Goal: Information Seeking & Learning: Compare options

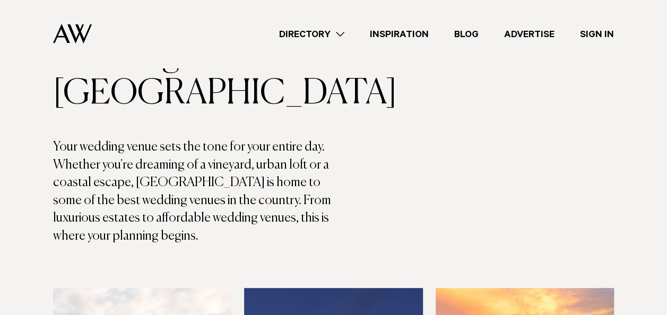
scroll to position [106, 0]
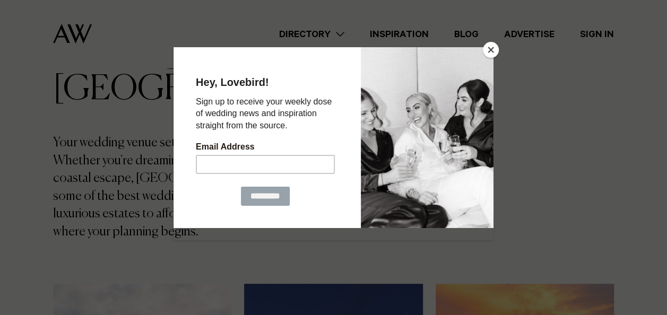
click at [491, 51] on button "Close" at bounding box center [491, 50] width 16 height 16
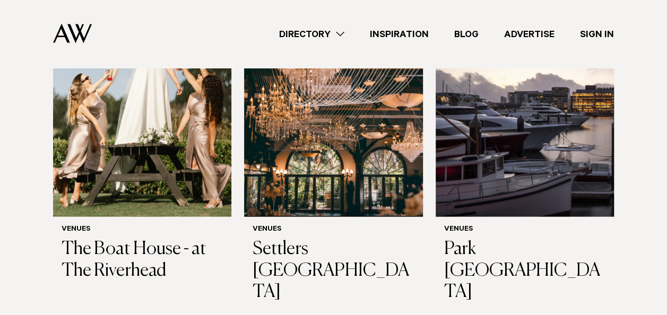
scroll to position [1115, 0]
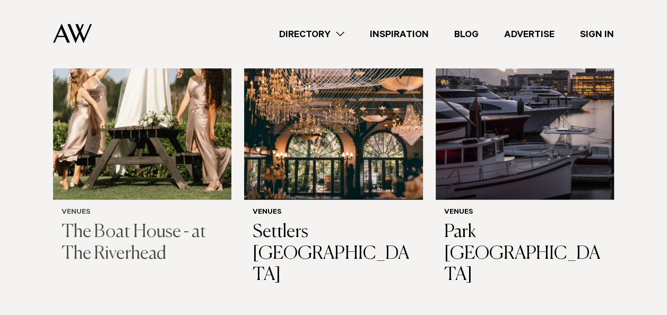
click at [134, 227] on h3 "The Boat House - at The Riverhead" at bounding box center [142, 244] width 161 height 44
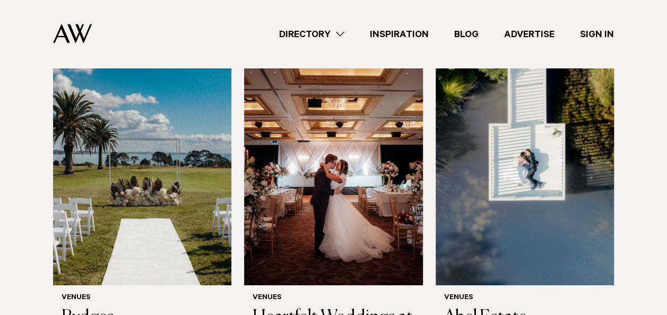
scroll to position [1698, 0]
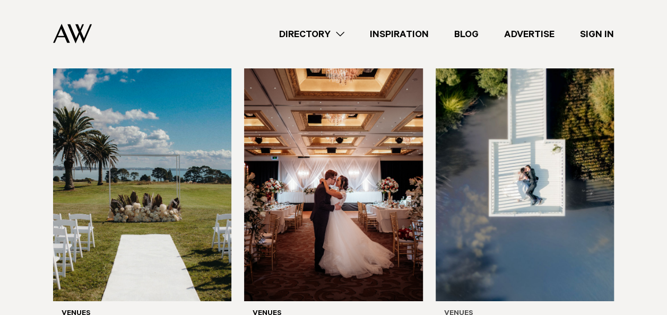
click at [527, 135] on img at bounding box center [525, 181] width 178 height 239
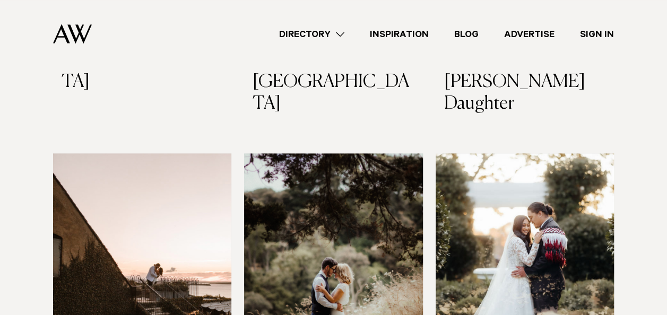
scroll to position [2760, 0]
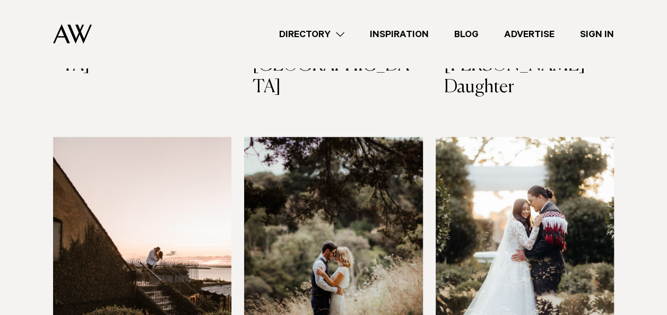
click at [105, 137] on img at bounding box center [142, 256] width 178 height 239
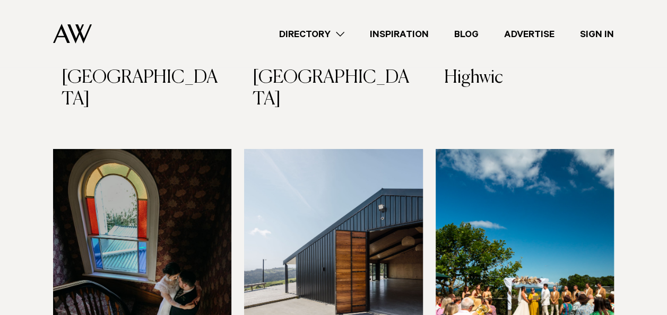
scroll to position [3715, 0]
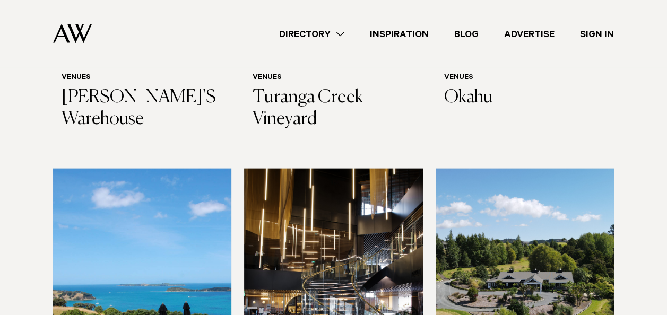
scroll to position [5095, 0]
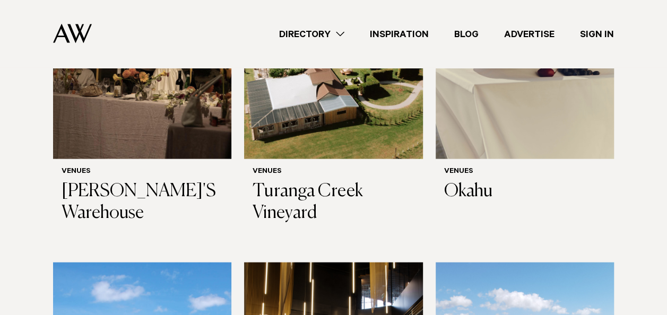
scroll to position [5042, 0]
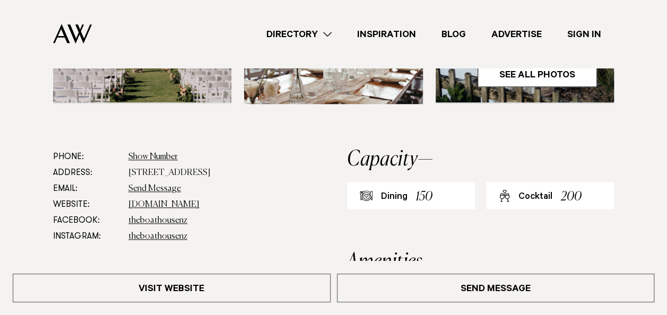
scroll to position [425, 0]
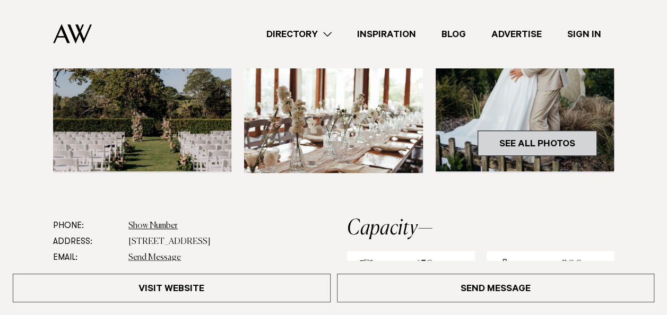
click at [576, 146] on link "See All Photos" at bounding box center [537, 143] width 119 height 25
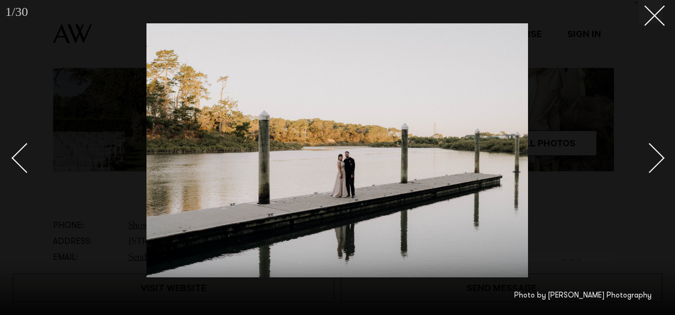
click at [663, 151] on div at bounding box center [337, 157] width 675 height 315
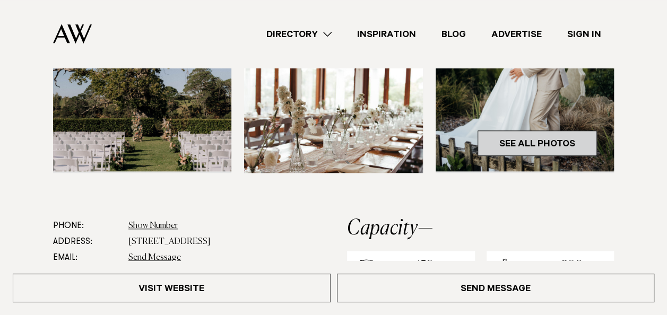
click at [580, 149] on link "See All Photos" at bounding box center [537, 143] width 119 height 25
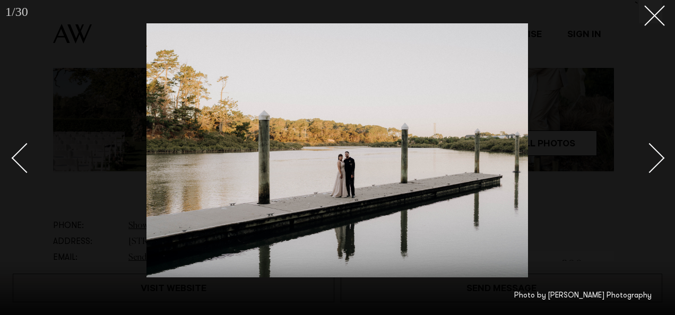
click at [655, 154] on div "Next slide" at bounding box center [650, 158] width 30 height 30
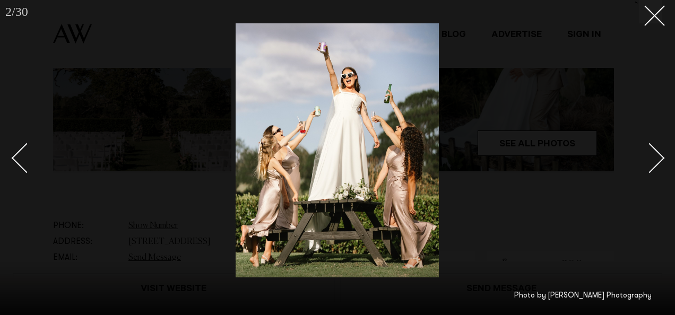
click at [655, 154] on div "Next slide" at bounding box center [650, 158] width 30 height 30
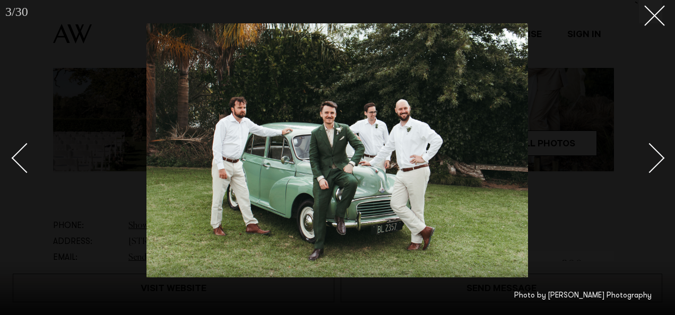
click at [655, 154] on div "Next slide" at bounding box center [650, 158] width 30 height 30
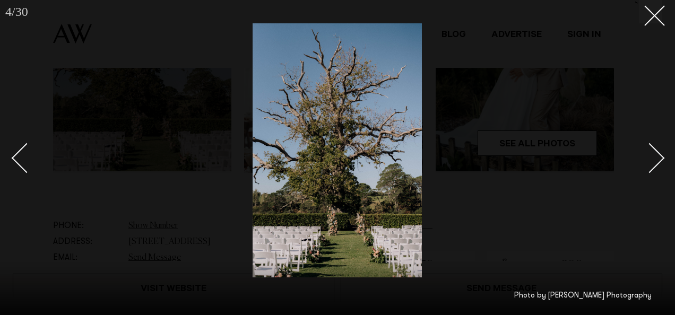
click at [655, 154] on div "Next slide" at bounding box center [650, 158] width 30 height 30
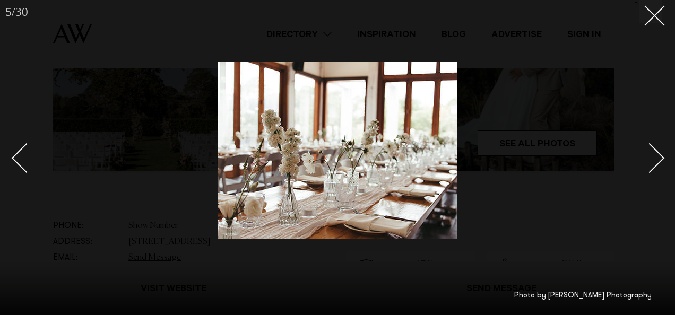
click at [655, 154] on div "Next slide" at bounding box center [650, 158] width 30 height 30
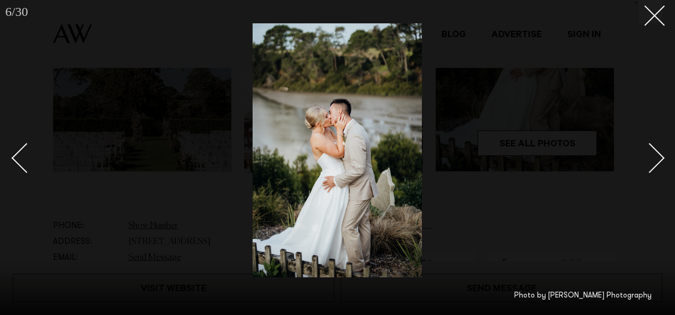
click at [655, 154] on div "Next slide" at bounding box center [650, 158] width 30 height 30
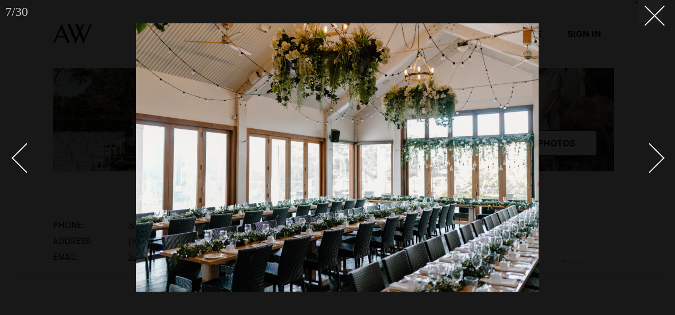
click at [655, 154] on div "Next slide" at bounding box center [650, 158] width 30 height 30
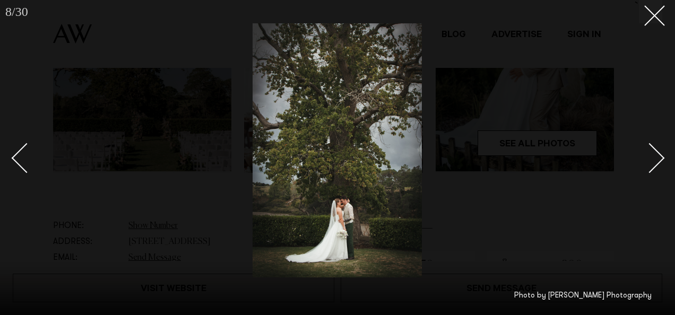
click at [655, 154] on div "Next slide" at bounding box center [650, 158] width 30 height 30
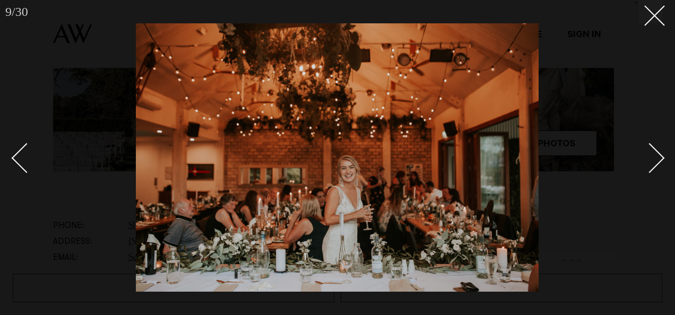
click at [655, 154] on div "Next slide" at bounding box center [650, 158] width 30 height 30
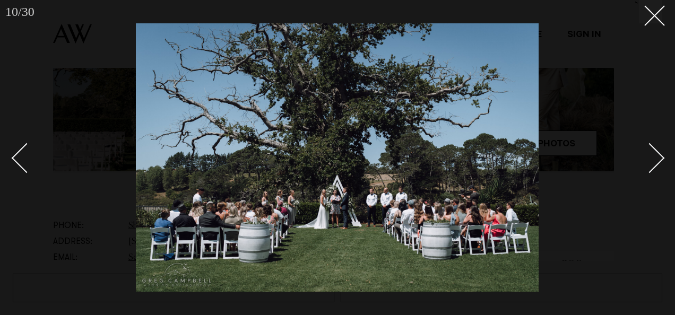
click at [655, 154] on div "Next slide" at bounding box center [650, 158] width 30 height 30
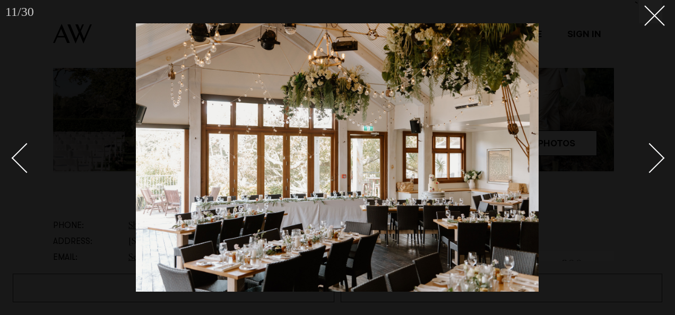
click at [655, 154] on div "Next slide" at bounding box center [650, 158] width 30 height 30
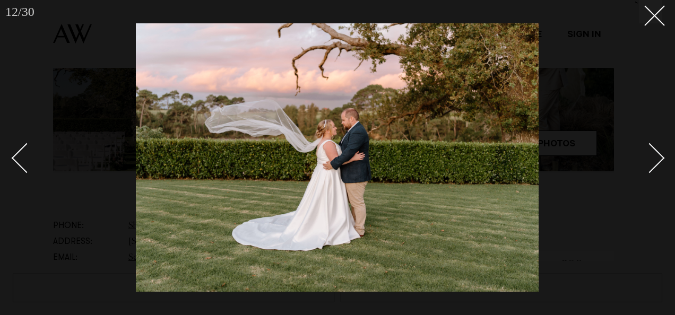
click at [655, 154] on div "Next slide" at bounding box center [650, 158] width 30 height 30
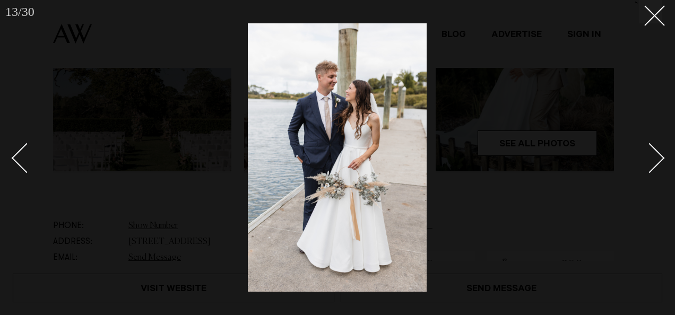
click at [655, 154] on div "Next slide" at bounding box center [650, 158] width 30 height 30
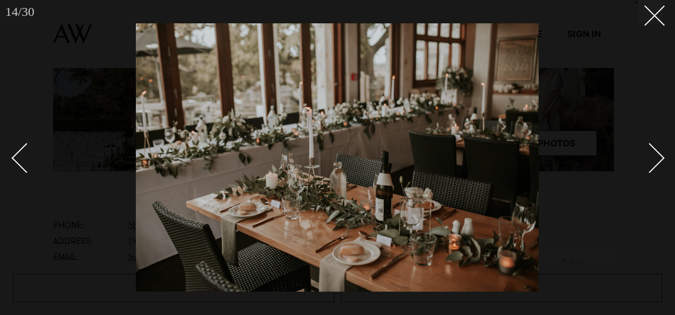
click at [655, 154] on div "Next slide" at bounding box center [650, 158] width 30 height 30
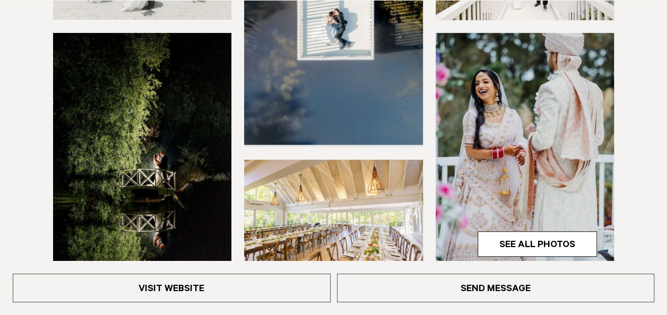
scroll to position [318, 0]
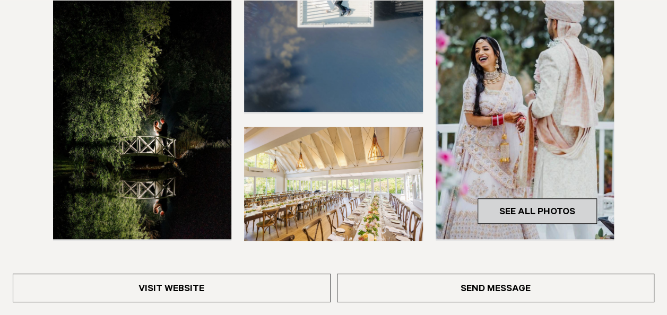
click at [549, 210] on link "See All Photos" at bounding box center [537, 211] width 119 height 25
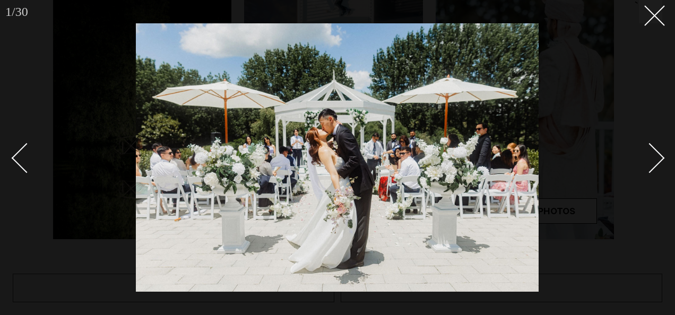
click at [655, 153] on div "Next slide" at bounding box center [650, 158] width 30 height 30
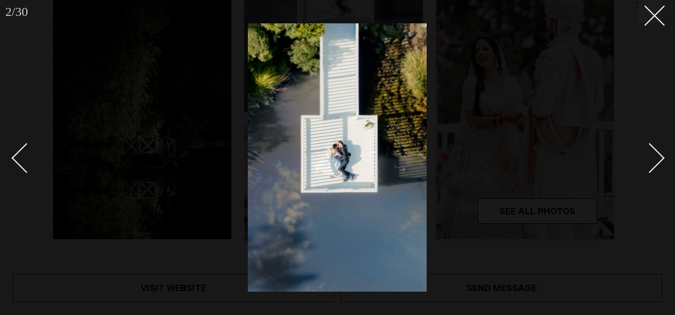
click at [655, 153] on div "Next slide" at bounding box center [650, 158] width 30 height 30
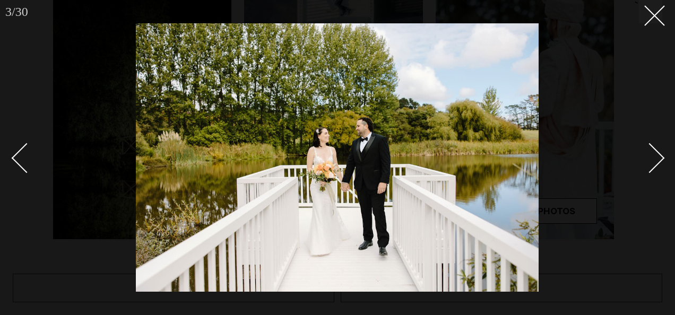
click at [655, 153] on div "Next slide" at bounding box center [650, 158] width 30 height 30
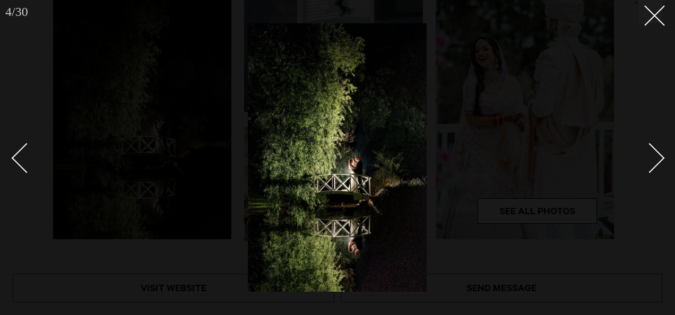
click at [655, 153] on div "Next slide" at bounding box center [650, 158] width 30 height 30
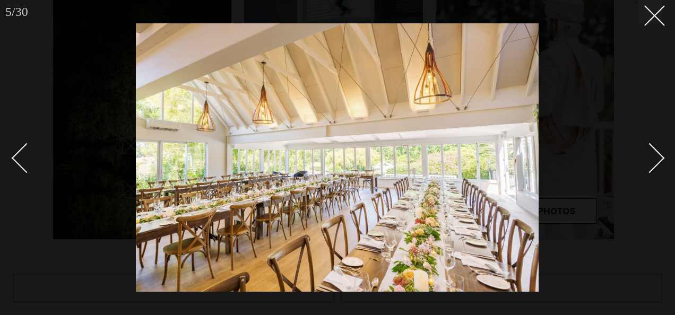
click at [655, 153] on div "Next slide" at bounding box center [650, 158] width 30 height 30
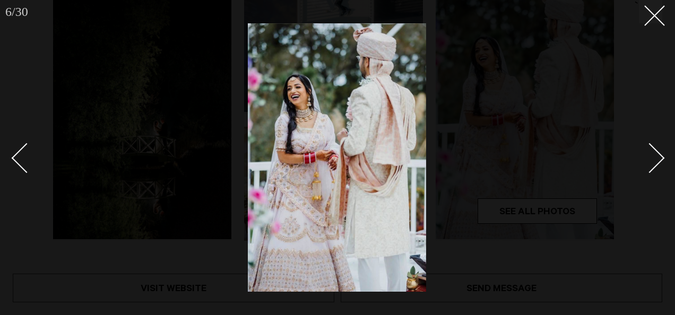
click at [655, 153] on div "Next slide" at bounding box center [650, 158] width 30 height 30
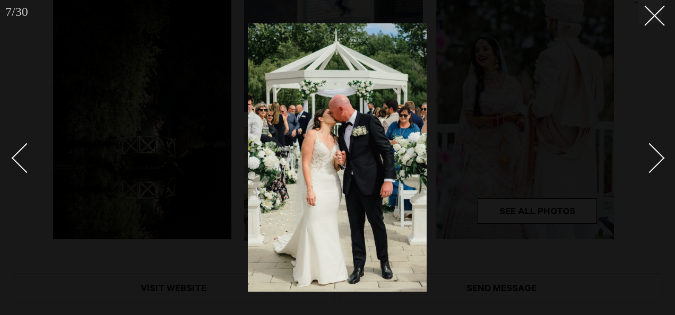
click at [655, 153] on div "Next slide" at bounding box center [650, 158] width 30 height 30
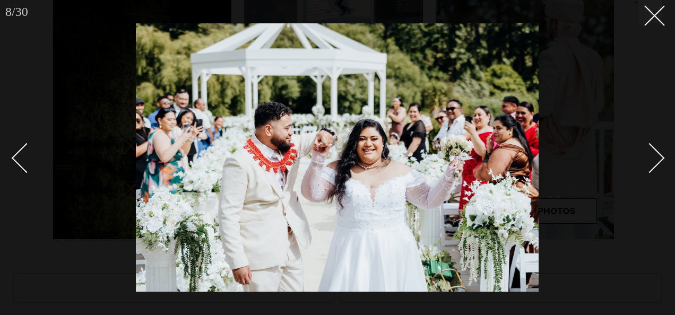
click at [655, 153] on div "Next slide" at bounding box center [650, 158] width 30 height 30
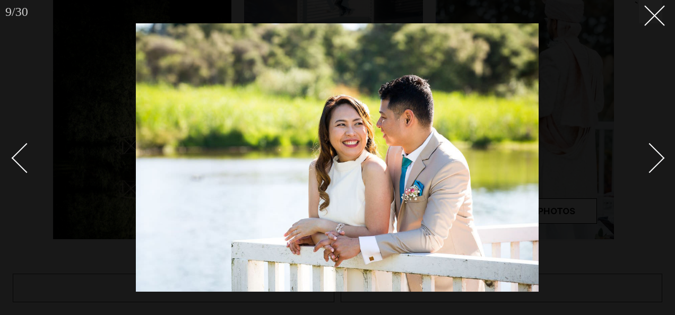
click at [655, 153] on div "Next slide" at bounding box center [650, 158] width 30 height 30
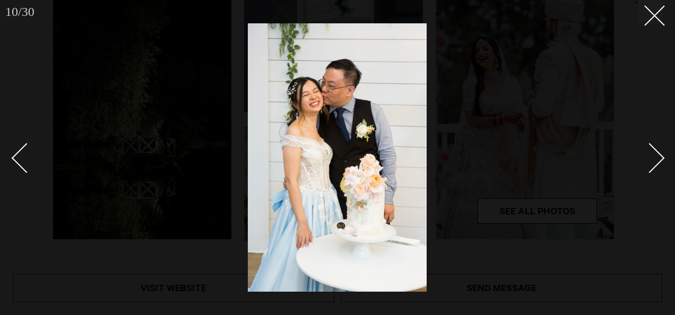
click at [655, 153] on div "Next slide" at bounding box center [650, 158] width 30 height 30
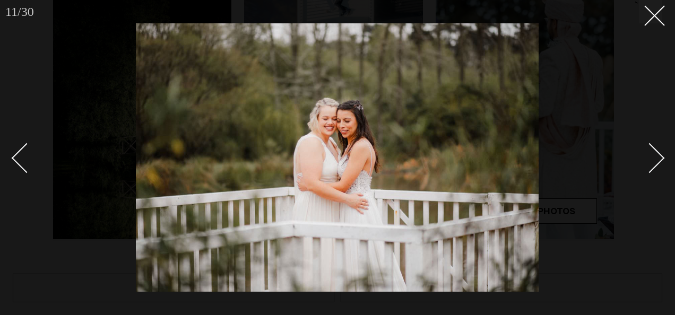
click at [655, 153] on div "Next slide" at bounding box center [650, 158] width 30 height 30
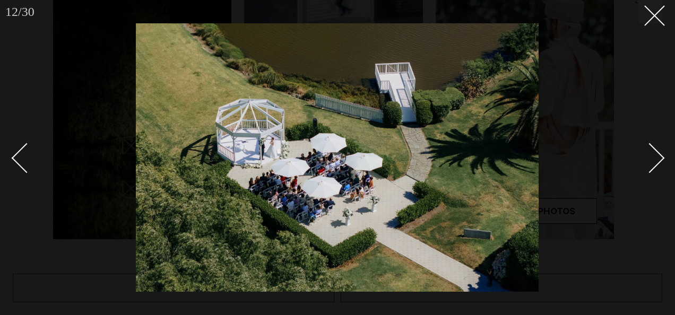
click at [655, 153] on div "Next slide" at bounding box center [650, 158] width 30 height 30
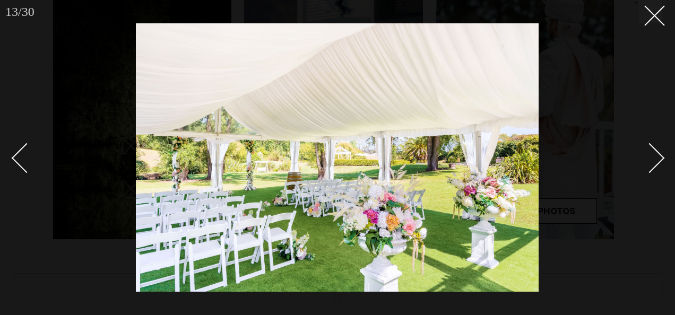
click at [655, 153] on div "Next slide" at bounding box center [650, 158] width 30 height 30
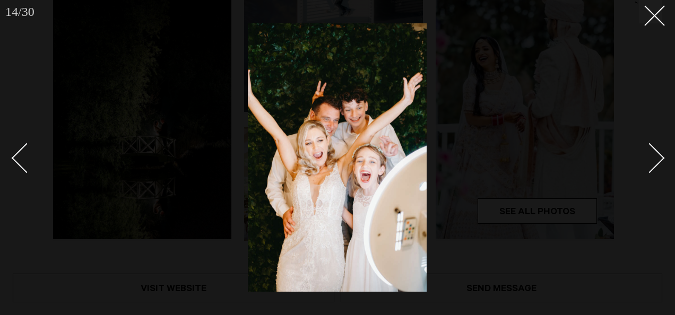
click at [655, 153] on div "Next slide" at bounding box center [650, 158] width 30 height 30
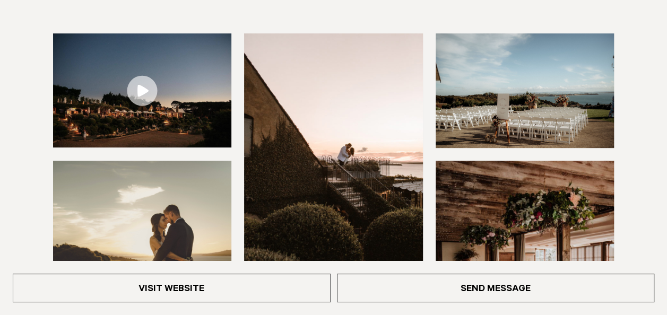
scroll to position [212, 0]
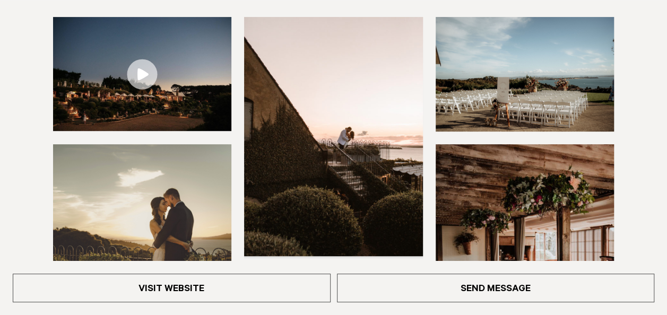
click at [141, 67] on link at bounding box center [142, 74] width 178 height 114
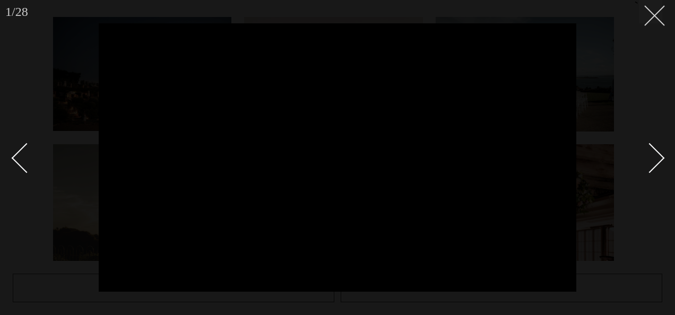
click at [652, 11] on icon at bounding box center [650, 11] width 13 height 13
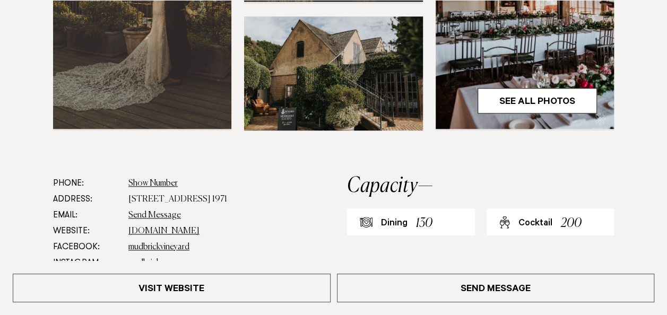
scroll to position [478, 0]
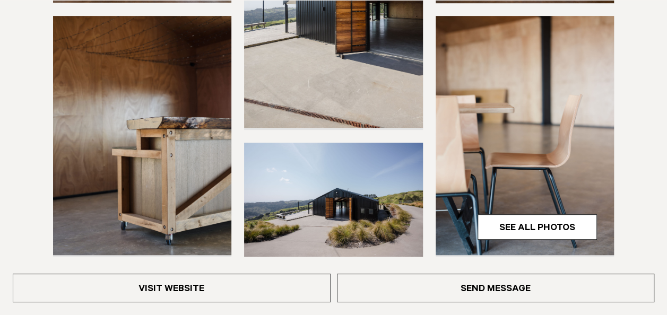
scroll to position [318, 0]
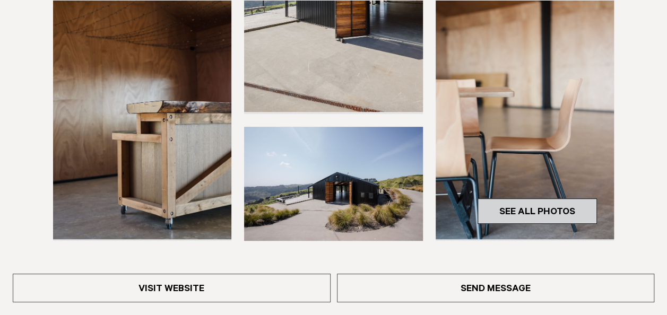
click at [541, 209] on link "See All Photos" at bounding box center [537, 211] width 119 height 25
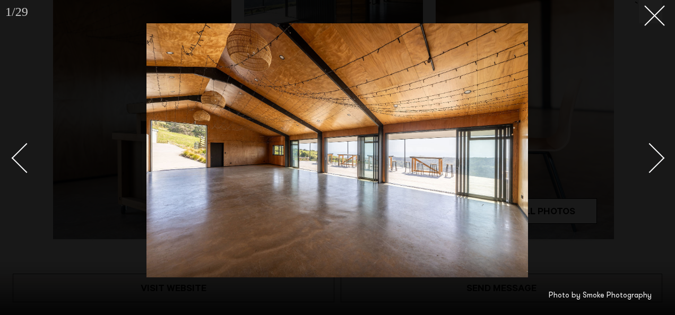
click at [654, 148] on link at bounding box center [643, 157] width 37 height 53
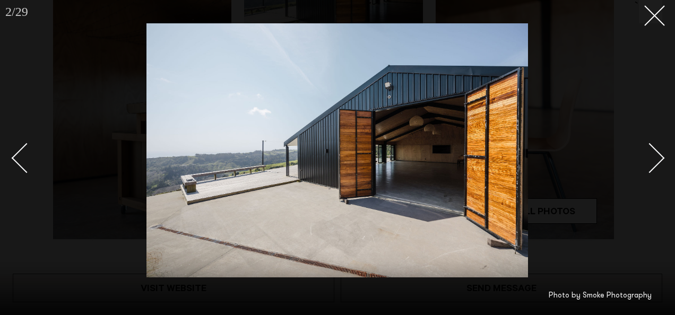
click at [654, 148] on link at bounding box center [643, 157] width 37 height 53
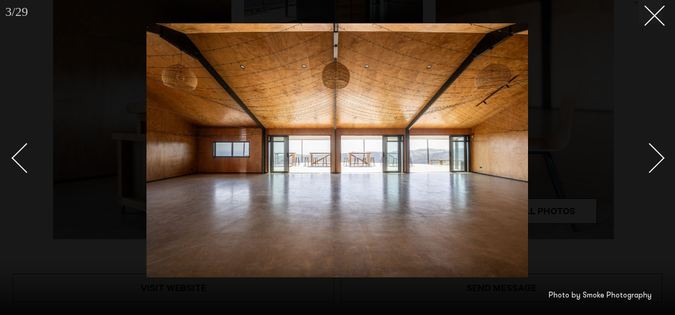
click at [654, 148] on link at bounding box center [643, 157] width 37 height 53
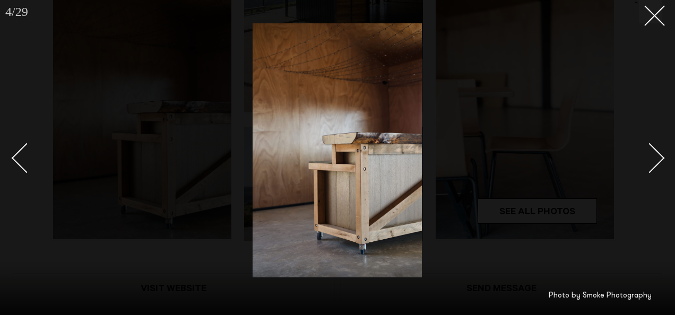
click at [654, 148] on link at bounding box center [643, 157] width 37 height 53
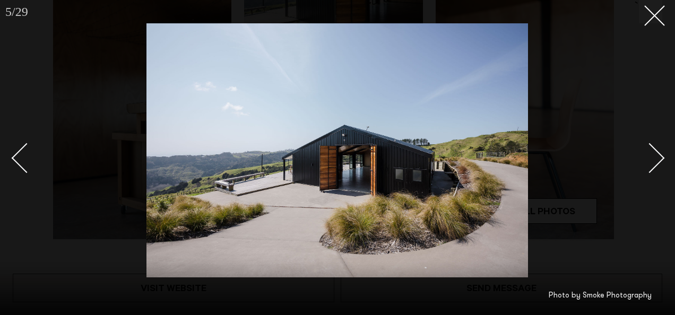
click at [654, 148] on link at bounding box center [643, 157] width 37 height 53
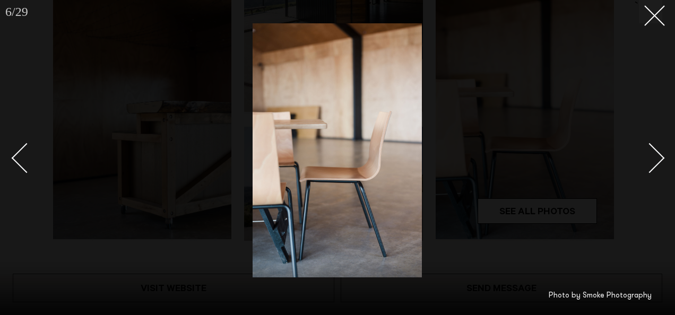
click at [654, 148] on link at bounding box center [643, 157] width 37 height 53
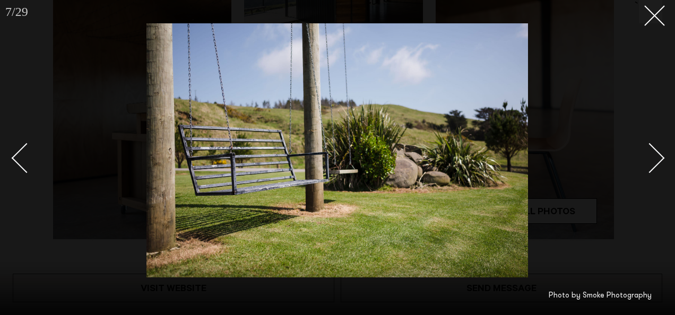
click at [654, 148] on link at bounding box center [643, 157] width 37 height 53
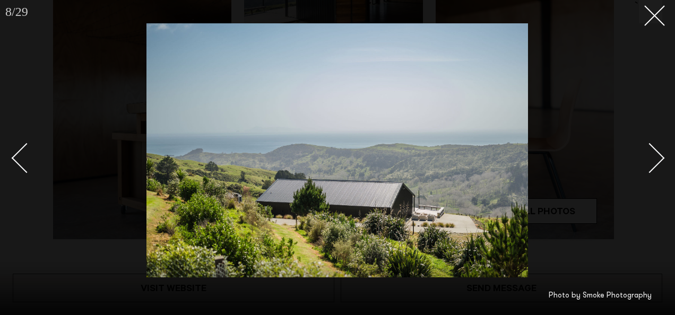
click at [654, 148] on link at bounding box center [643, 157] width 37 height 53
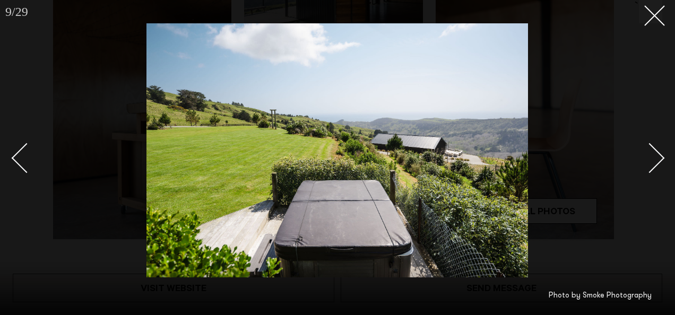
click at [654, 148] on link at bounding box center [643, 157] width 37 height 53
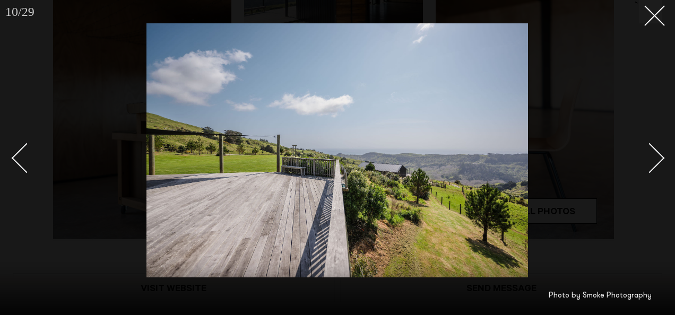
click at [654, 148] on link at bounding box center [643, 157] width 37 height 53
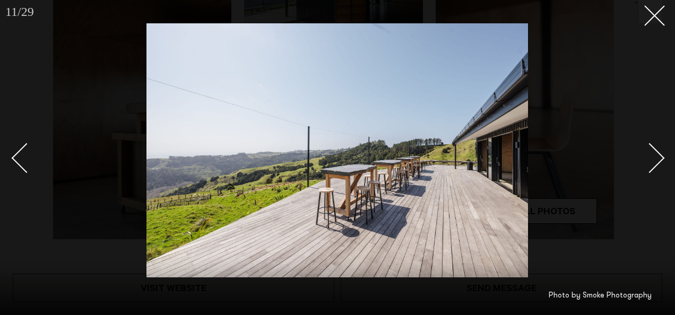
click at [657, 153] on div "Next slide" at bounding box center [650, 158] width 30 height 30
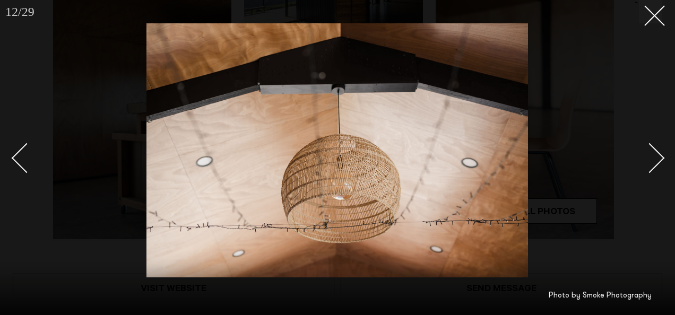
click at [657, 153] on div "Next slide" at bounding box center [650, 158] width 30 height 30
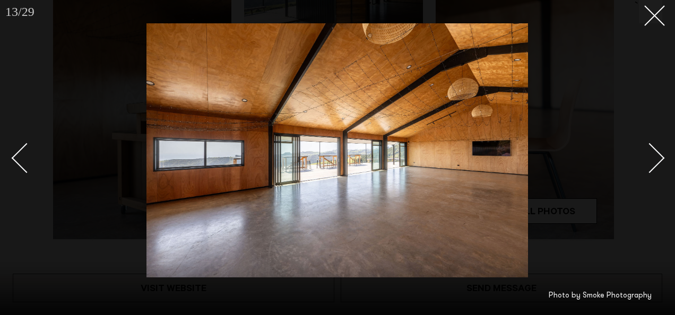
click at [657, 153] on div "Next slide" at bounding box center [650, 158] width 30 height 30
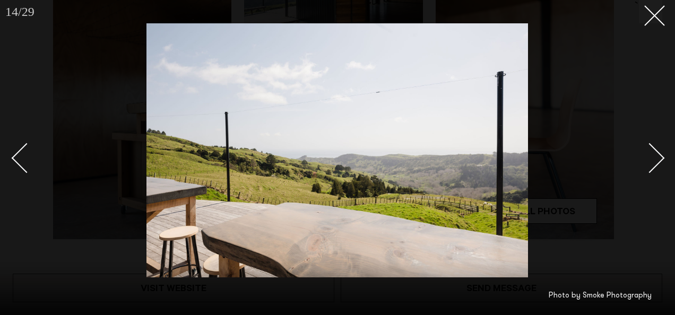
click at [657, 153] on div "Next slide" at bounding box center [650, 158] width 30 height 30
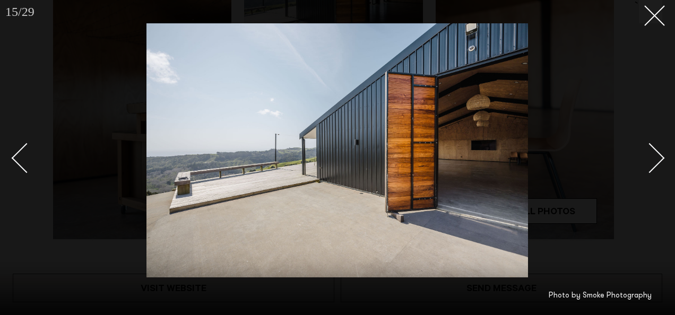
click at [657, 153] on div "Next slide" at bounding box center [650, 158] width 30 height 30
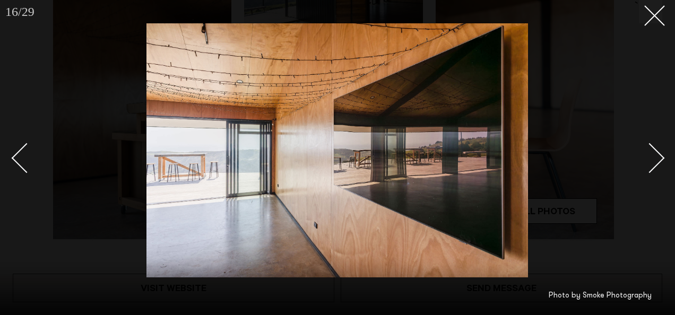
click at [657, 153] on div "Next slide" at bounding box center [650, 158] width 30 height 30
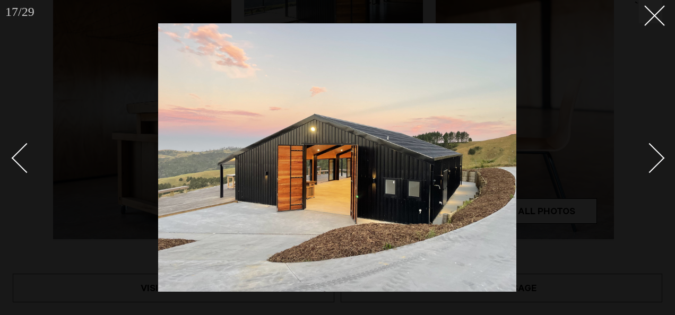
click at [657, 153] on div "Next slide" at bounding box center [650, 158] width 30 height 30
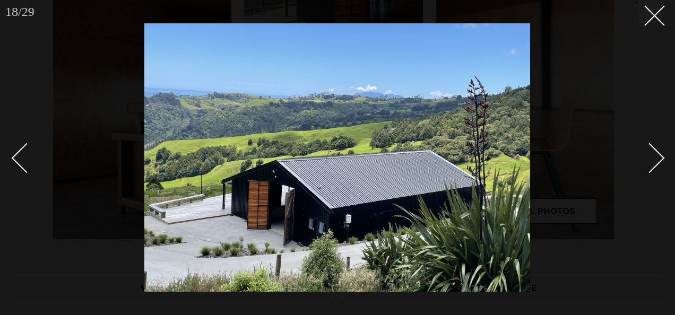
click at [657, 153] on div "Next slide" at bounding box center [650, 158] width 30 height 30
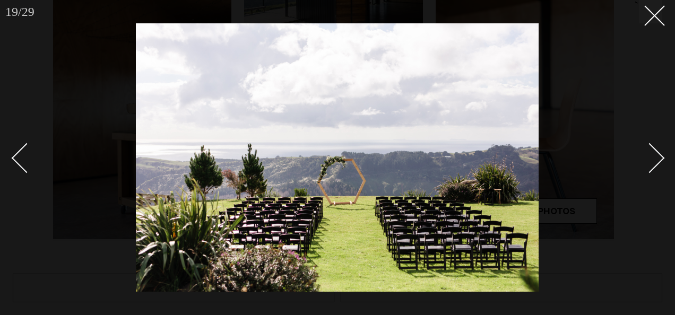
click at [657, 153] on div "Next slide" at bounding box center [650, 158] width 30 height 30
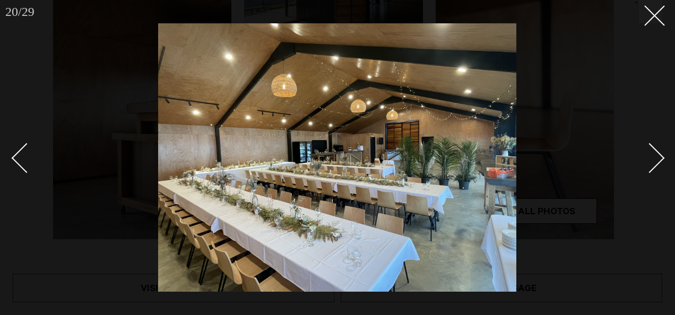
click at [657, 153] on div "Next slide" at bounding box center [650, 158] width 30 height 30
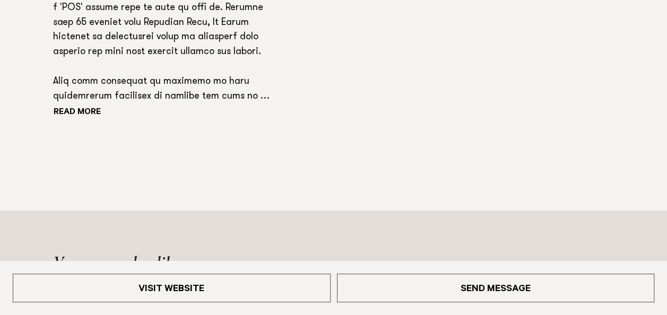
scroll to position [902, 0]
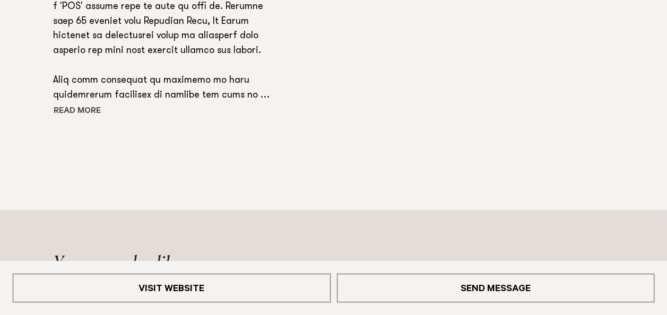
click at [90, 107] on button "Read more" at bounding box center [101, 111] width 96 height 16
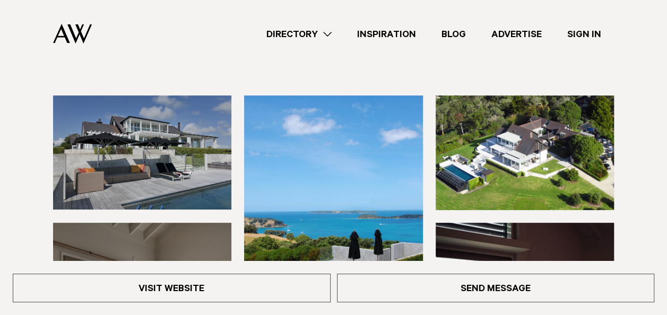
scroll to position [89, 0]
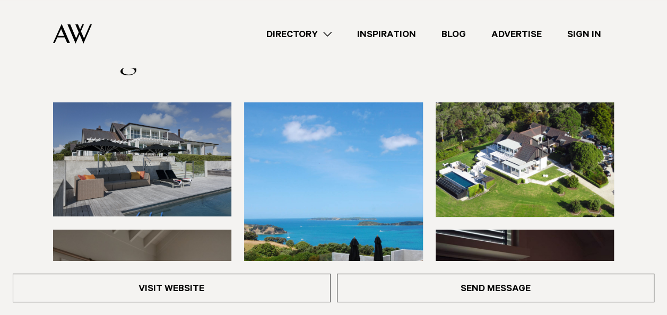
click at [185, 141] on img at bounding box center [142, 159] width 178 height 114
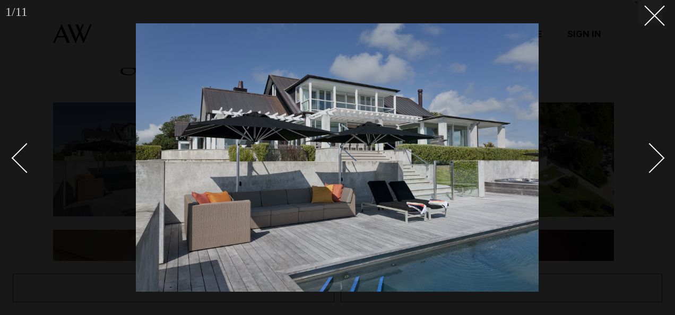
click at [657, 159] on div "Next slide" at bounding box center [650, 158] width 30 height 30
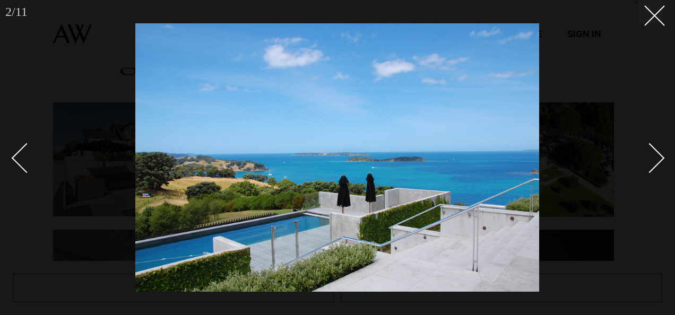
click at [657, 159] on div "Next slide" at bounding box center [650, 158] width 30 height 30
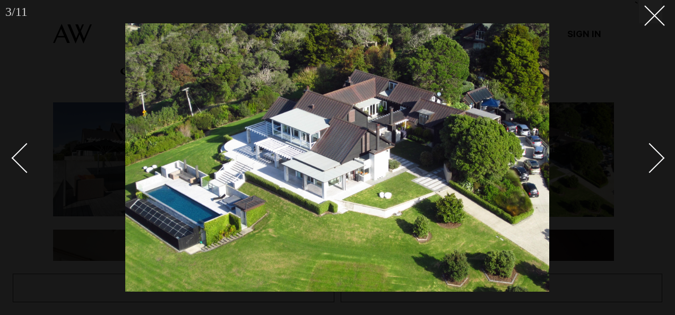
click at [657, 159] on div "Next slide" at bounding box center [650, 158] width 30 height 30
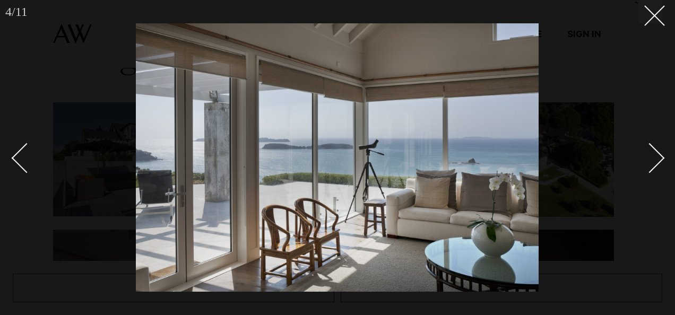
click at [657, 159] on div "Next slide" at bounding box center [650, 158] width 30 height 30
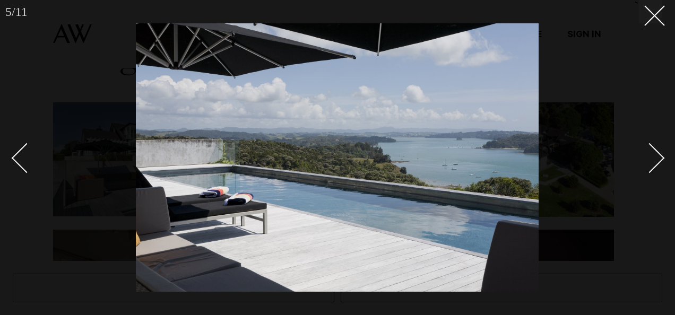
click at [657, 159] on div "Next slide" at bounding box center [650, 158] width 30 height 30
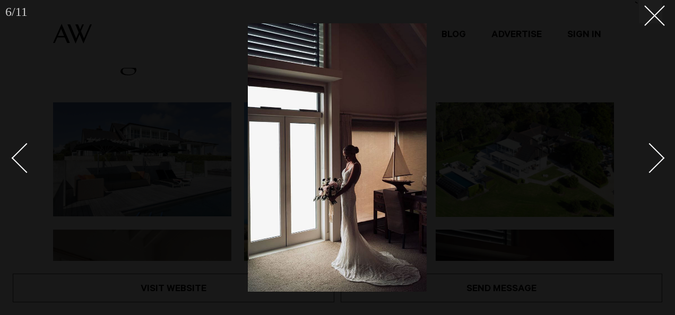
click at [657, 159] on div "Next slide" at bounding box center [650, 158] width 30 height 30
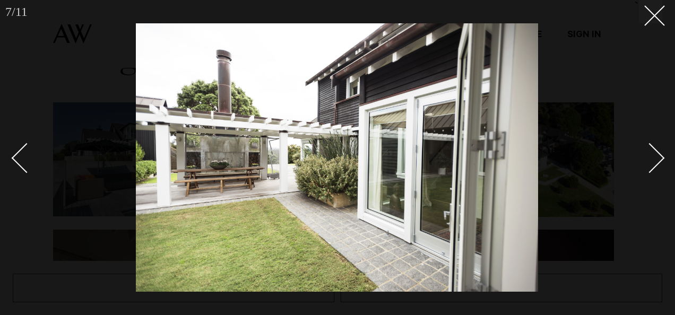
click at [657, 159] on div "Next slide" at bounding box center [650, 158] width 30 height 30
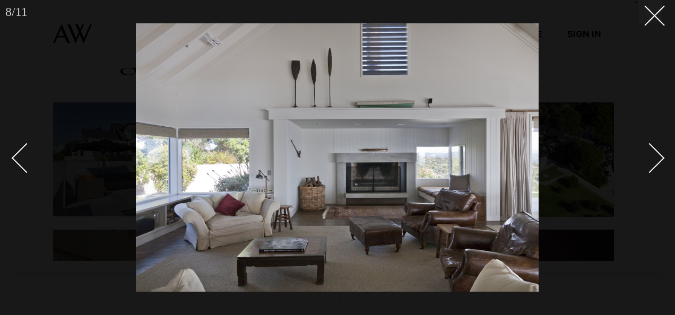
click at [657, 159] on div "Next slide" at bounding box center [650, 158] width 30 height 30
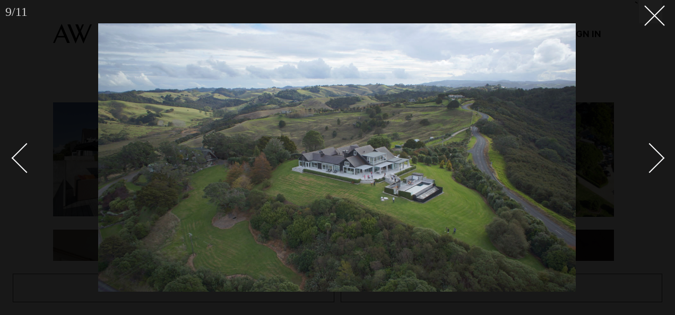
click at [657, 159] on div "Next slide" at bounding box center [650, 158] width 30 height 30
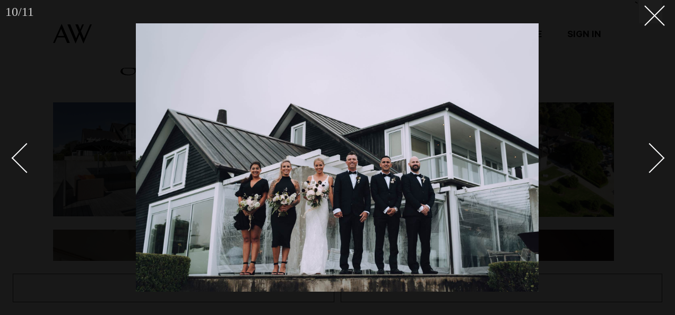
click at [657, 159] on div "Next slide" at bounding box center [650, 158] width 30 height 30
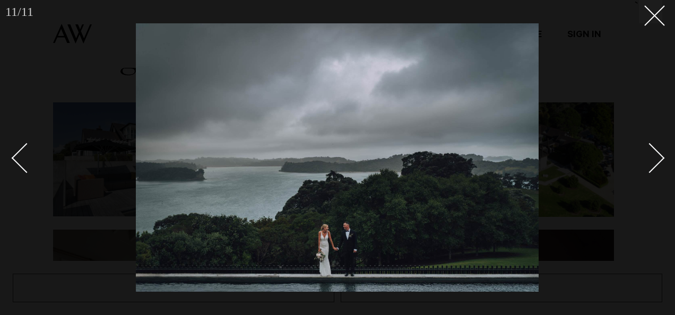
click at [657, 159] on div "Next slide" at bounding box center [650, 158] width 30 height 30
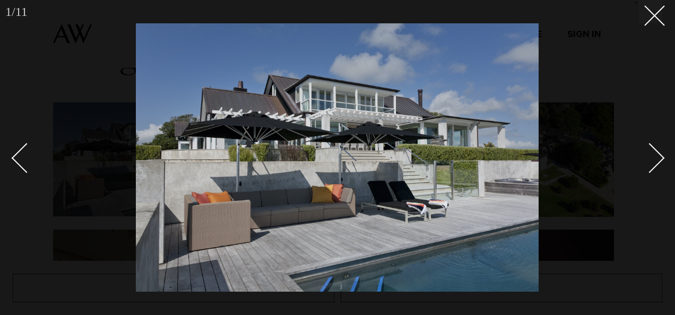
click at [657, 159] on div "Next slide" at bounding box center [650, 158] width 30 height 30
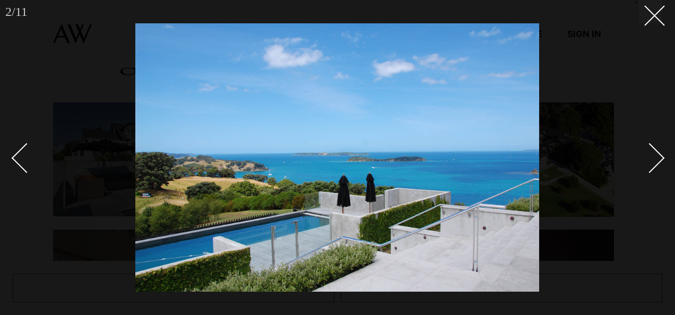
click at [657, 159] on div "Next slide" at bounding box center [650, 158] width 30 height 30
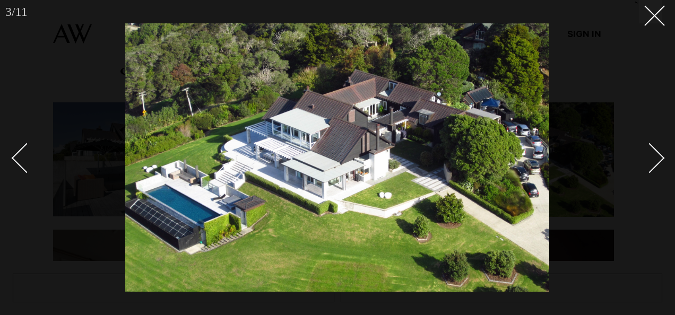
click at [657, 159] on div "Next slide" at bounding box center [650, 158] width 30 height 30
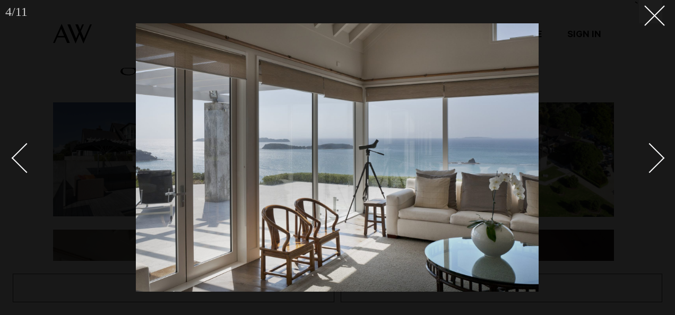
click at [657, 159] on div "Next slide" at bounding box center [650, 158] width 30 height 30
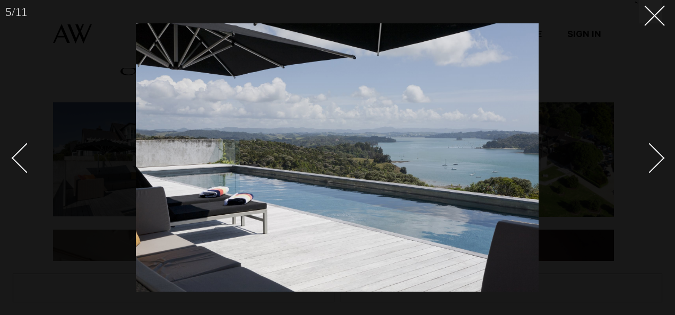
click at [657, 159] on div "Next slide" at bounding box center [650, 158] width 30 height 30
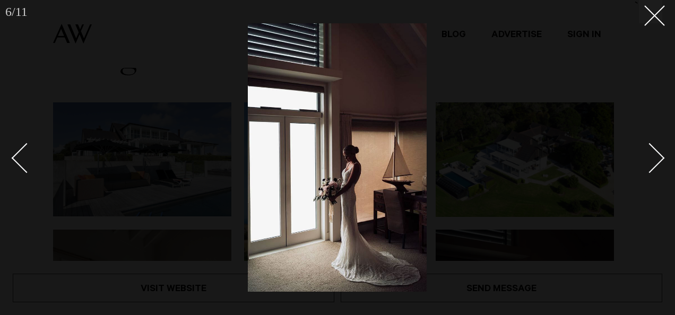
click at [657, 159] on div "Next slide" at bounding box center [650, 158] width 30 height 30
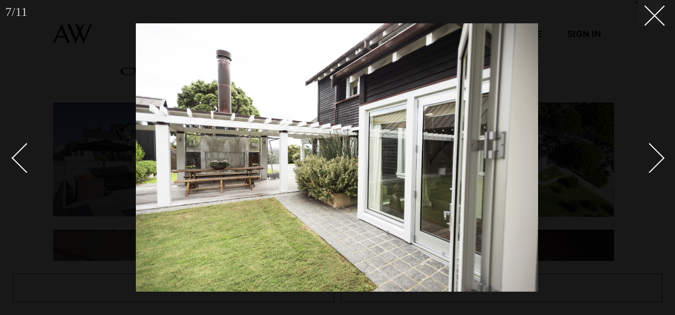
click at [657, 159] on div "Next slide" at bounding box center [650, 158] width 30 height 30
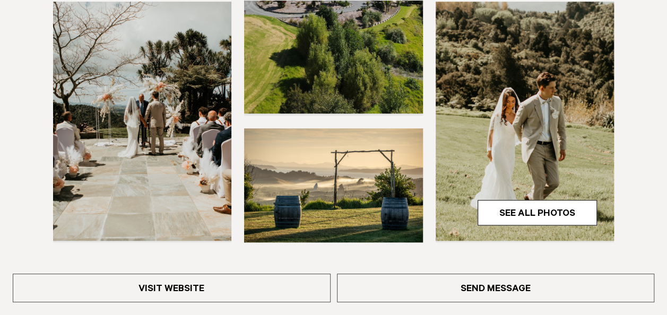
scroll to position [372, 0]
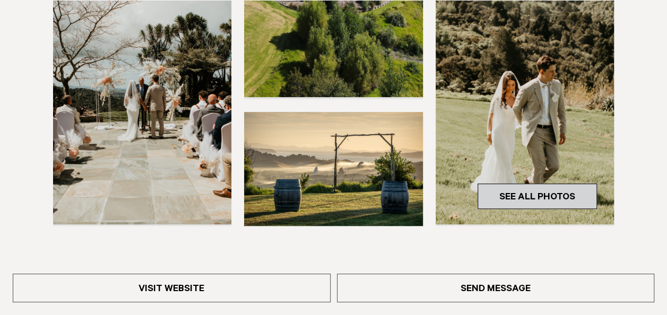
click at [516, 199] on link "See All Photos" at bounding box center [537, 196] width 119 height 25
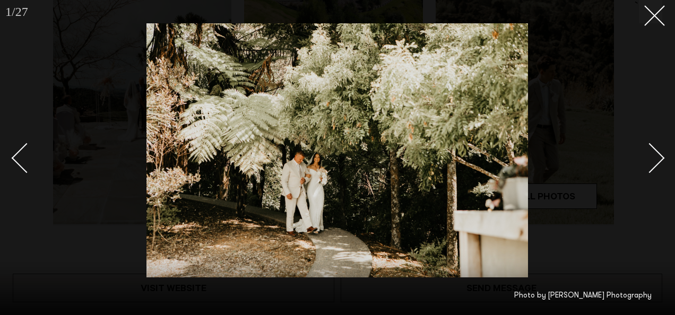
click at [655, 158] on div "Next slide" at bounding box center [650, 158] width 30 height 30
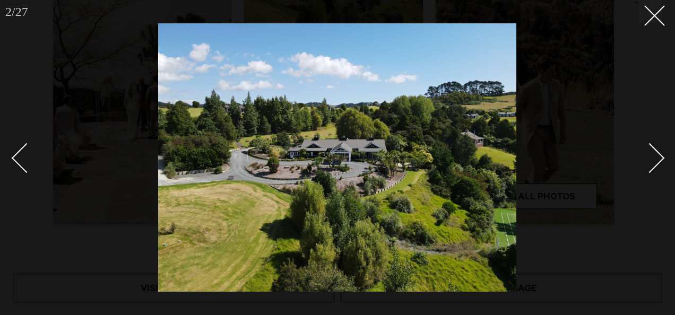
click at [655, 157] on div "Next slide" at bounding box center [650, 158] width 30 height 30
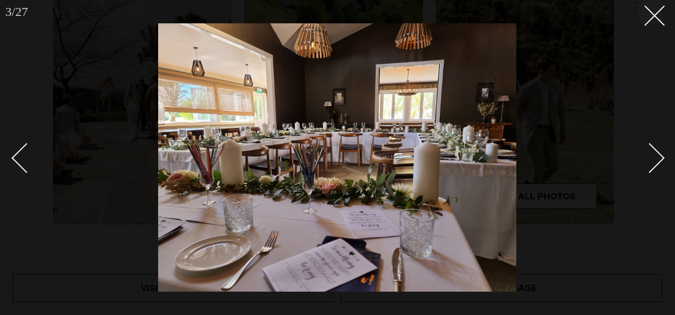
click at [655, 157] on div "Next slide" at bounding box center [650, 158] width 30 height 30
